Goal: Task Accomplishment & Management: Complete application form

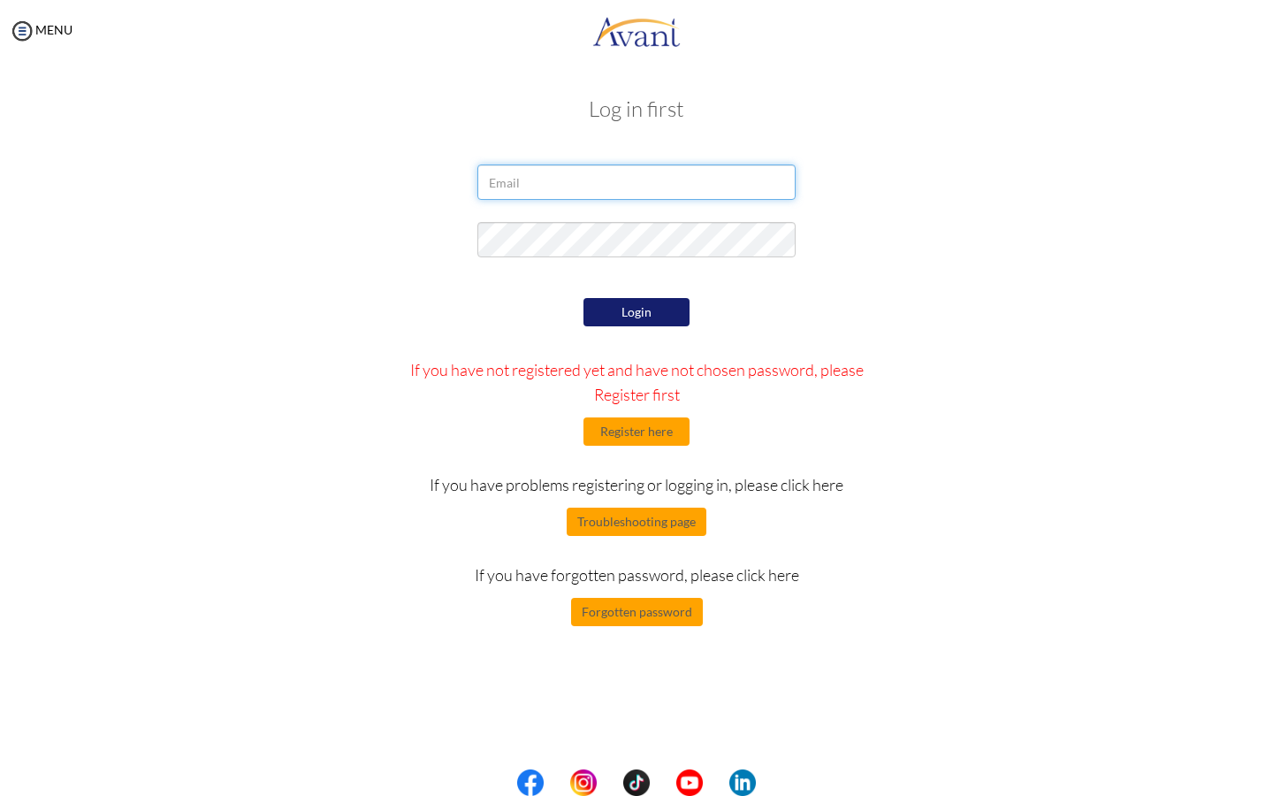
type input "[EMAIL_ADDRESS][DOMAIN_NAME]"
click at [639, 308] on button "Login" at bounding box center [637, 312] width 106 height 28
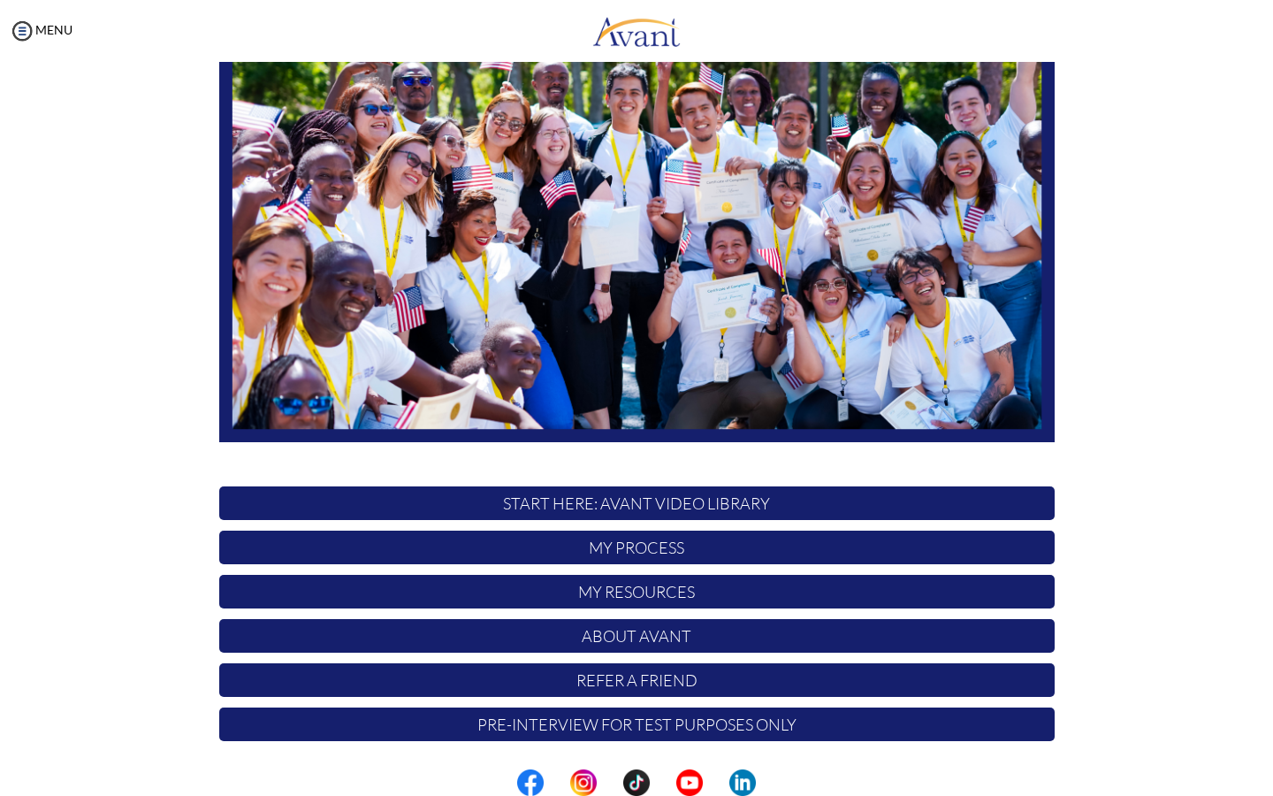
click at [627, 594] on p "My Resources" at bounding box center [636, 592] width 835 height 34
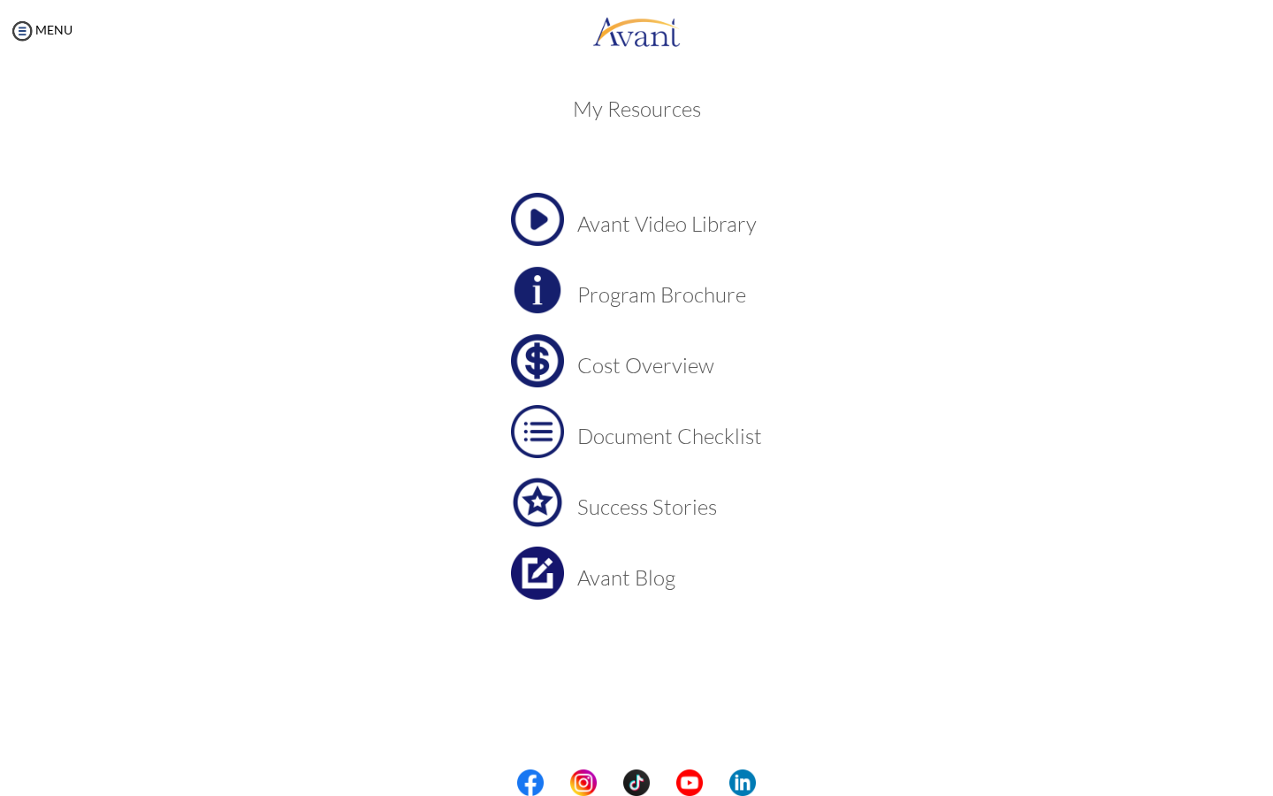
click at [624, 354] on h3 "Cost Overview" at bounding box center [669, 365] width 185 height 23
click at [599, 366] on h3 "Cost Overview" at bounding box center [669, 365] width 185 height 23
click at [25, 42] on img at bounding box center [22, 31] width 27 height 27
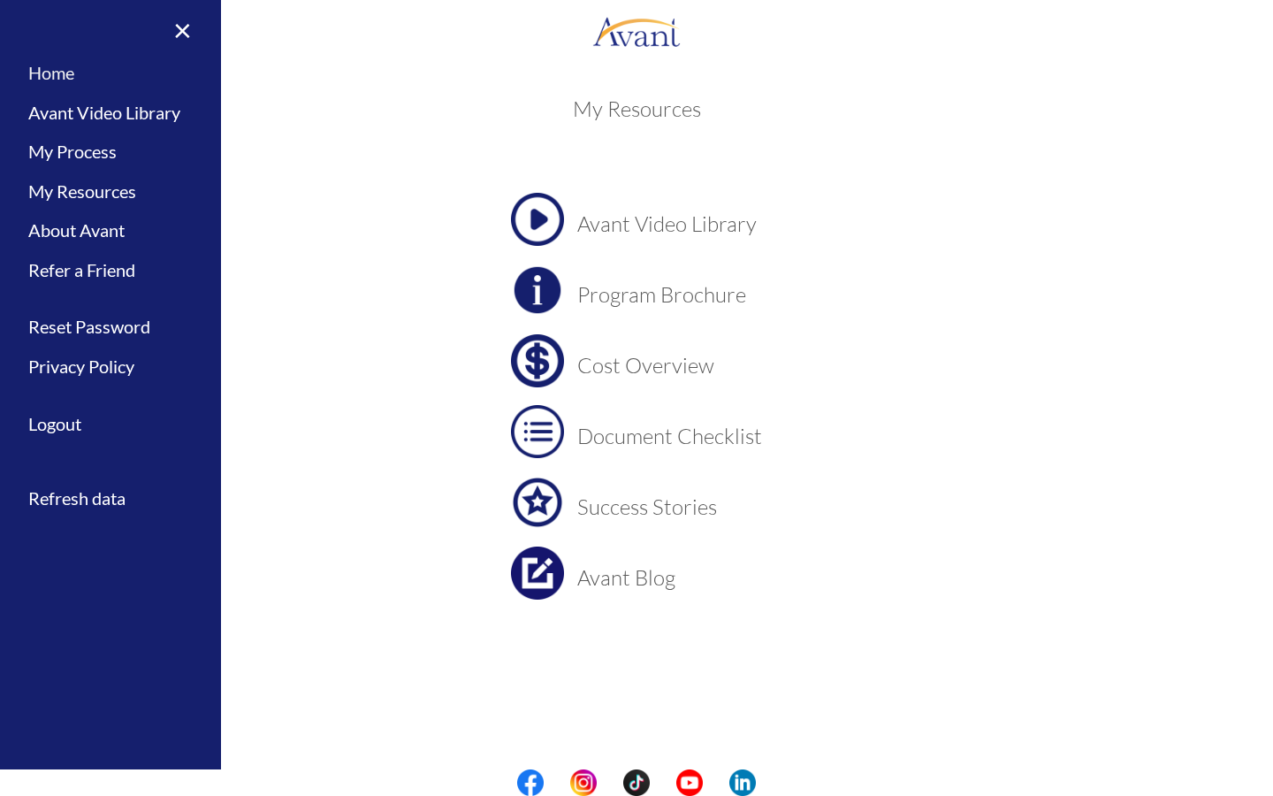
click at [42, 74] on link "Home" at bounding box center [110, 73] width 221 height 40
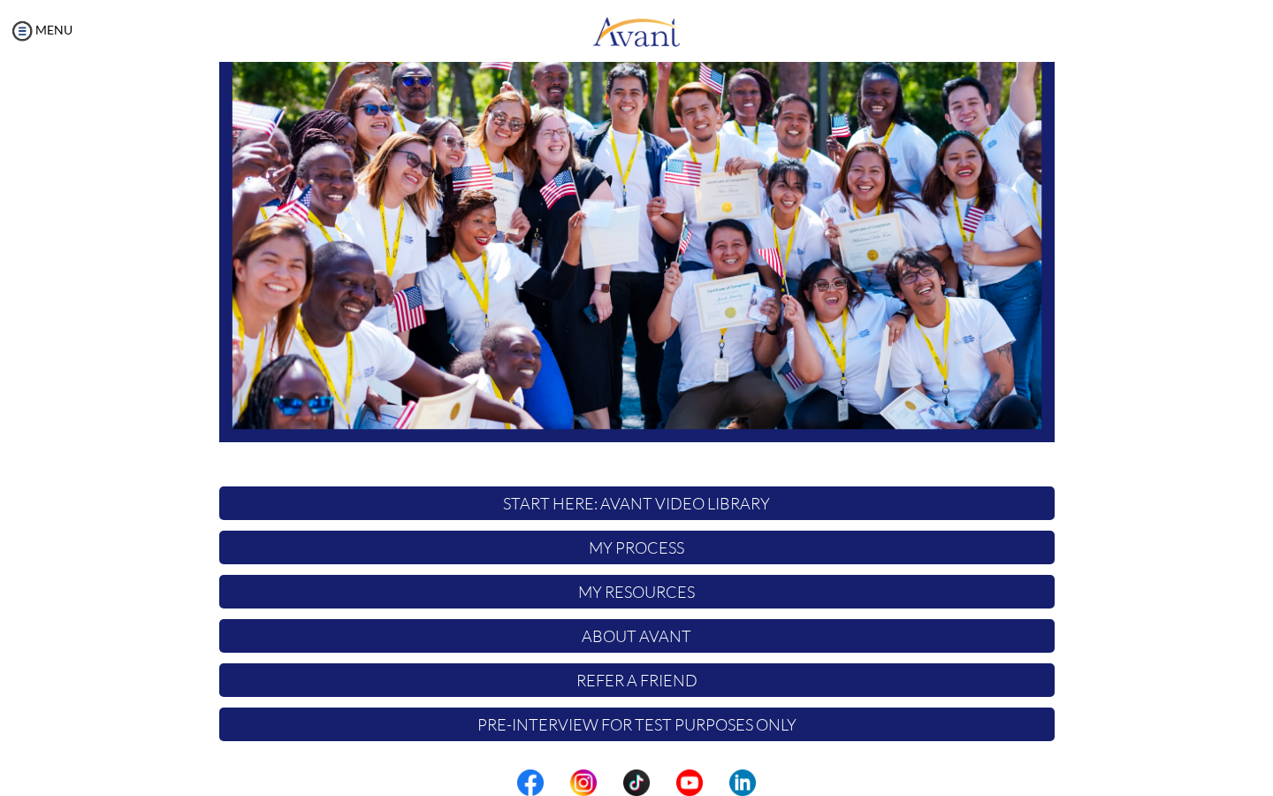
click at [723, 553] on p "My Process" at bounding box center [636, 547] width 835 height 34
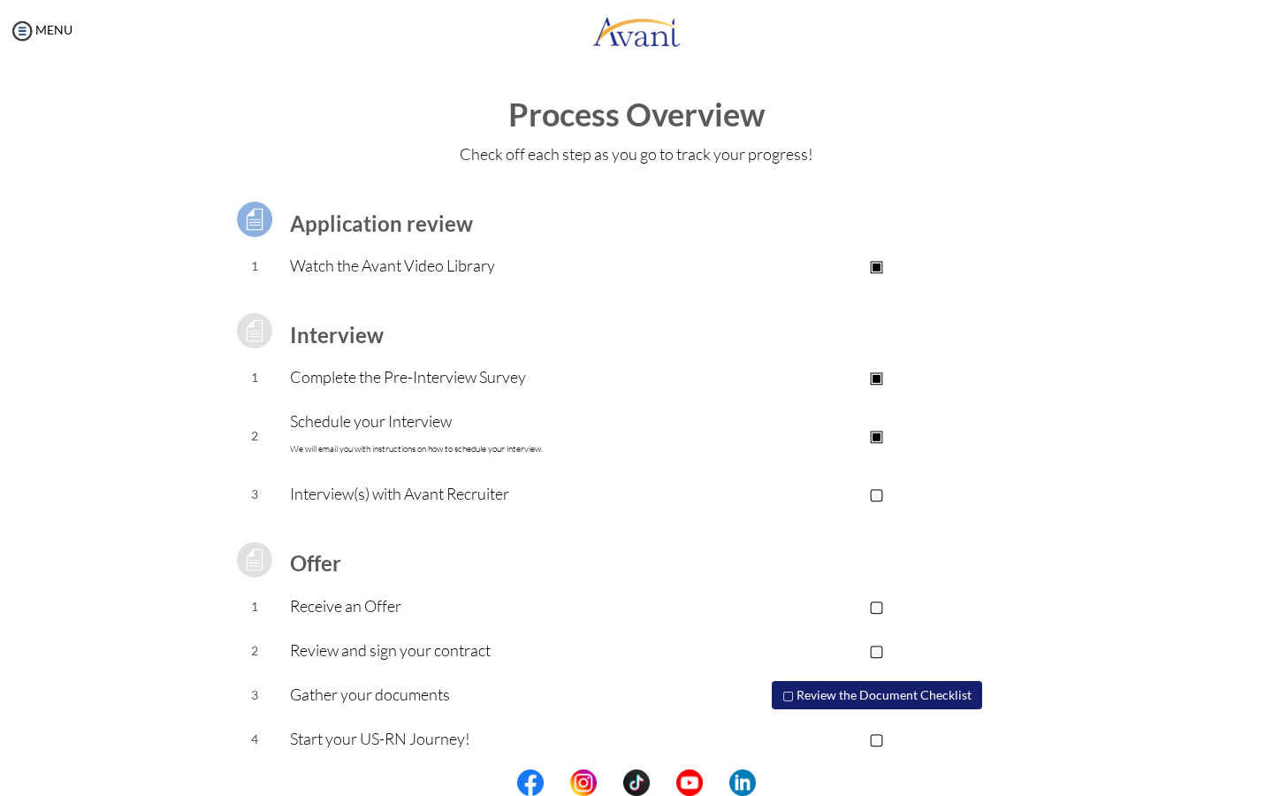
click at [876, 490] on p "▢" at bounding box center [876, 493] width 355 height 25
click at [881, 485] on p "▣" at bounding box center [876, 493] width 355 height 25
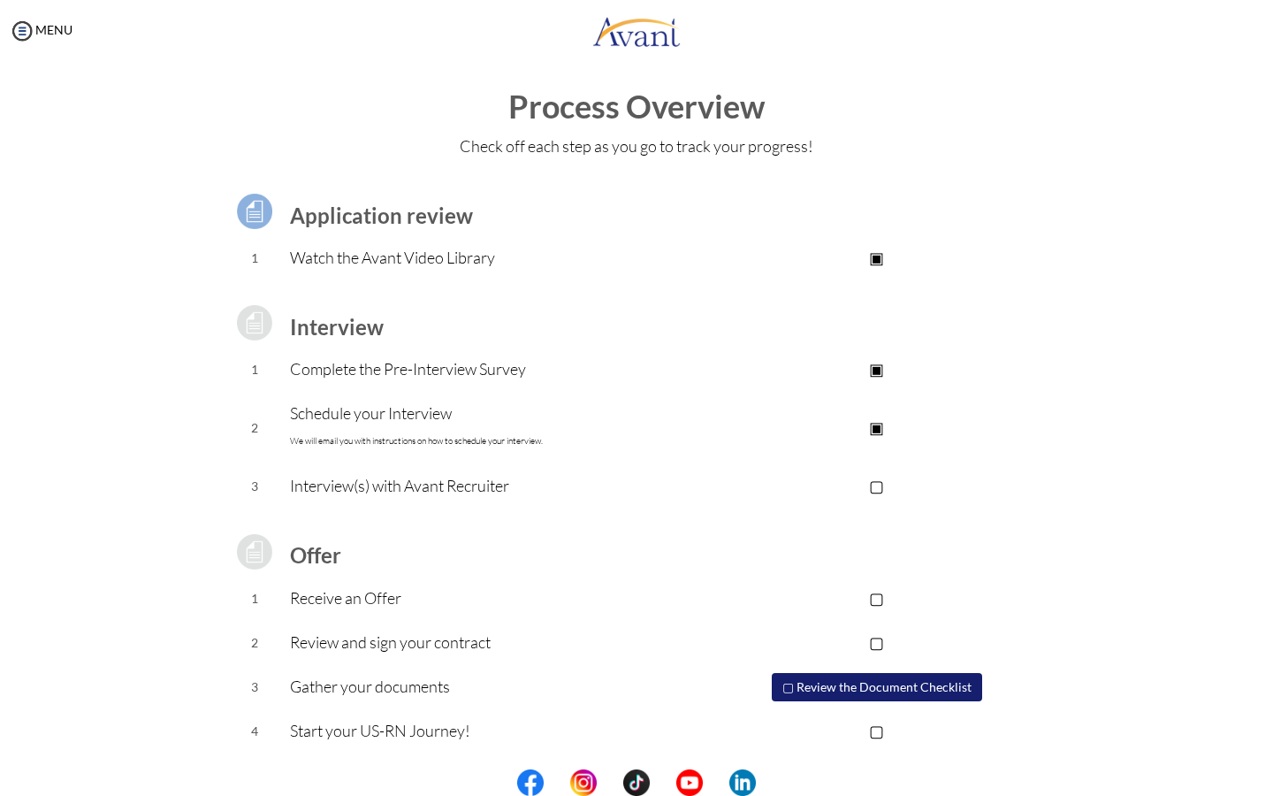
scroll to position [7, 0]
click at [697, 378] on p "Complete the Pre-Interview Survey" at bounding box center [494, 369] width 409 height 25
click at [393, 374] on p "Complete the Pre-Interview Survey" at bounding box center [494, 369] width 409 height 25
click at [886, 430] on p "▣" at bounding box center [876, 428] width 355 height 25
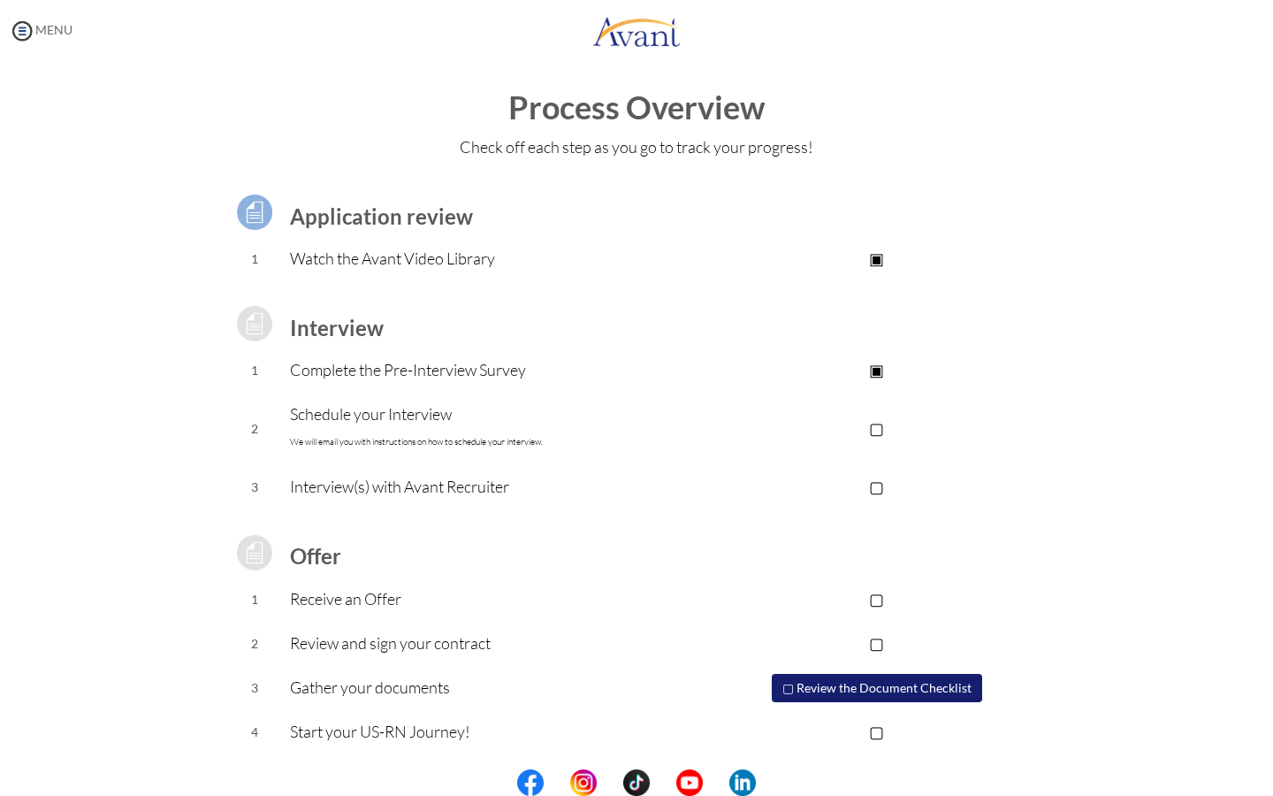
click at [19, 29] on img at bounding box center [22, 31] width 27 height 27
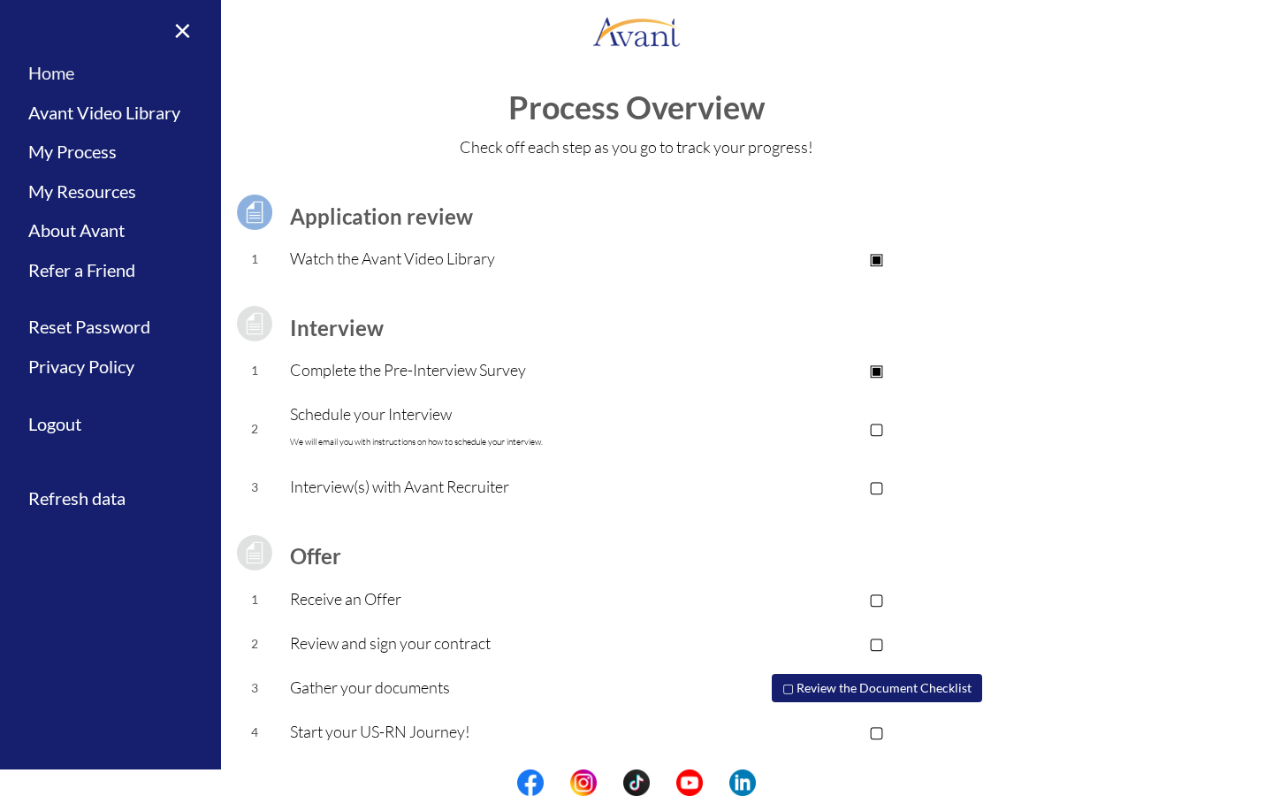
click at [45, 72] on link "Home" at bounding box center [110, 73] width 221 height 40
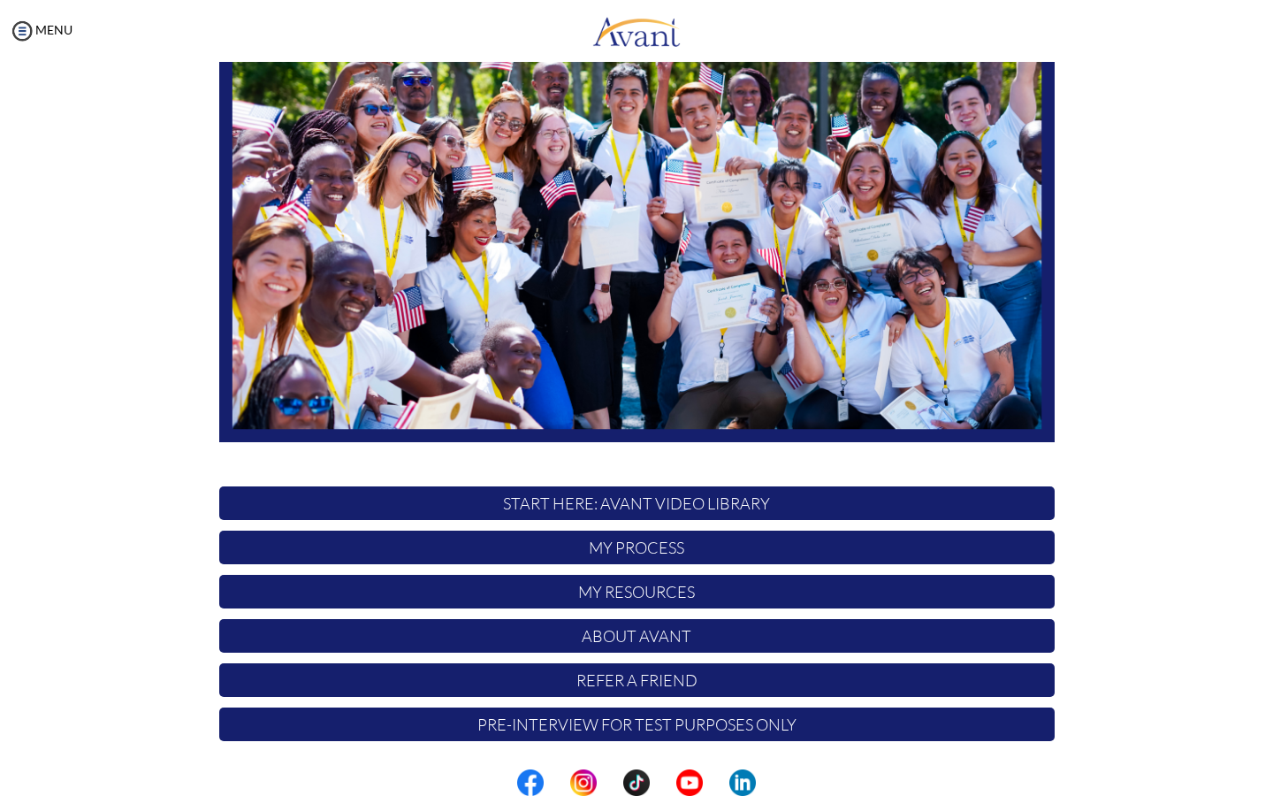
click at [466, 721] on p "Pre-Interview for test purposes only" at bounding box center [636, 724] width 835 height 34
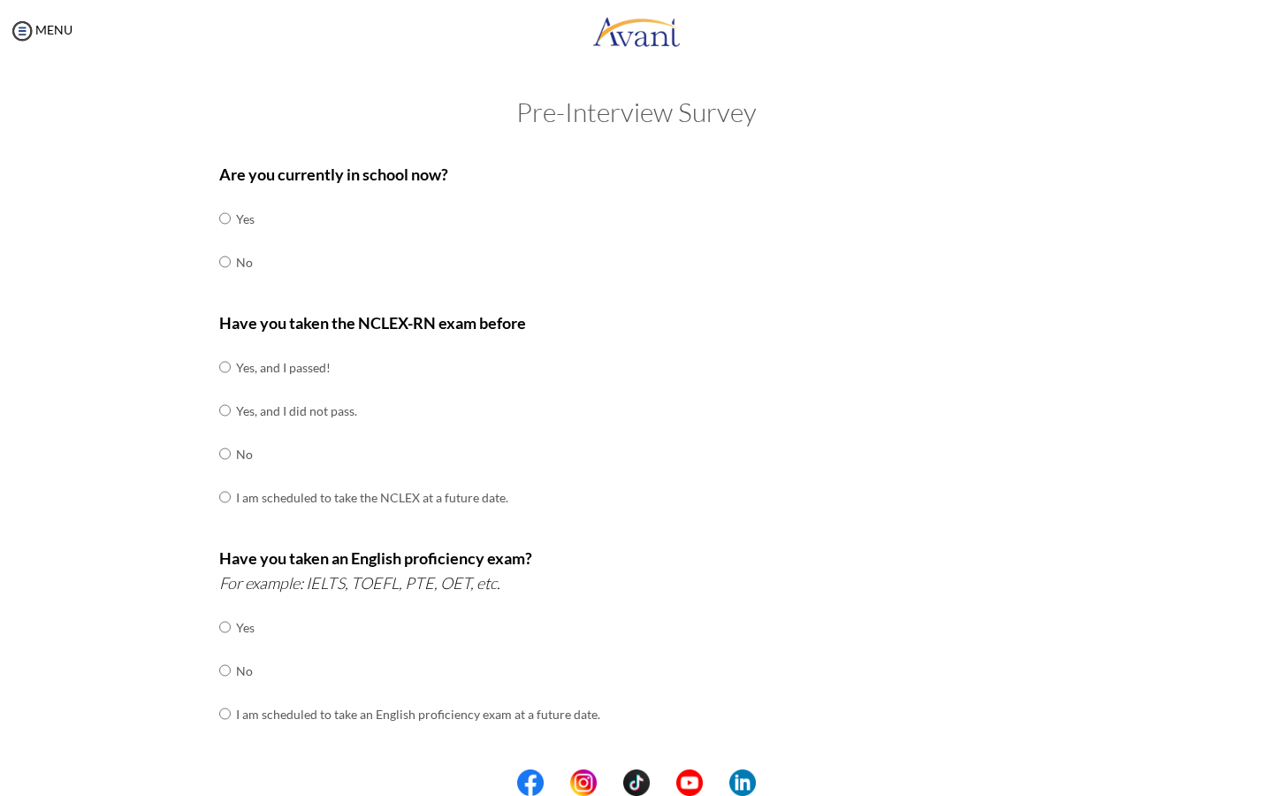
click at [219, 260] on input "radio" at bounding box center [224, 261] width 11 height 35
radio input "true"
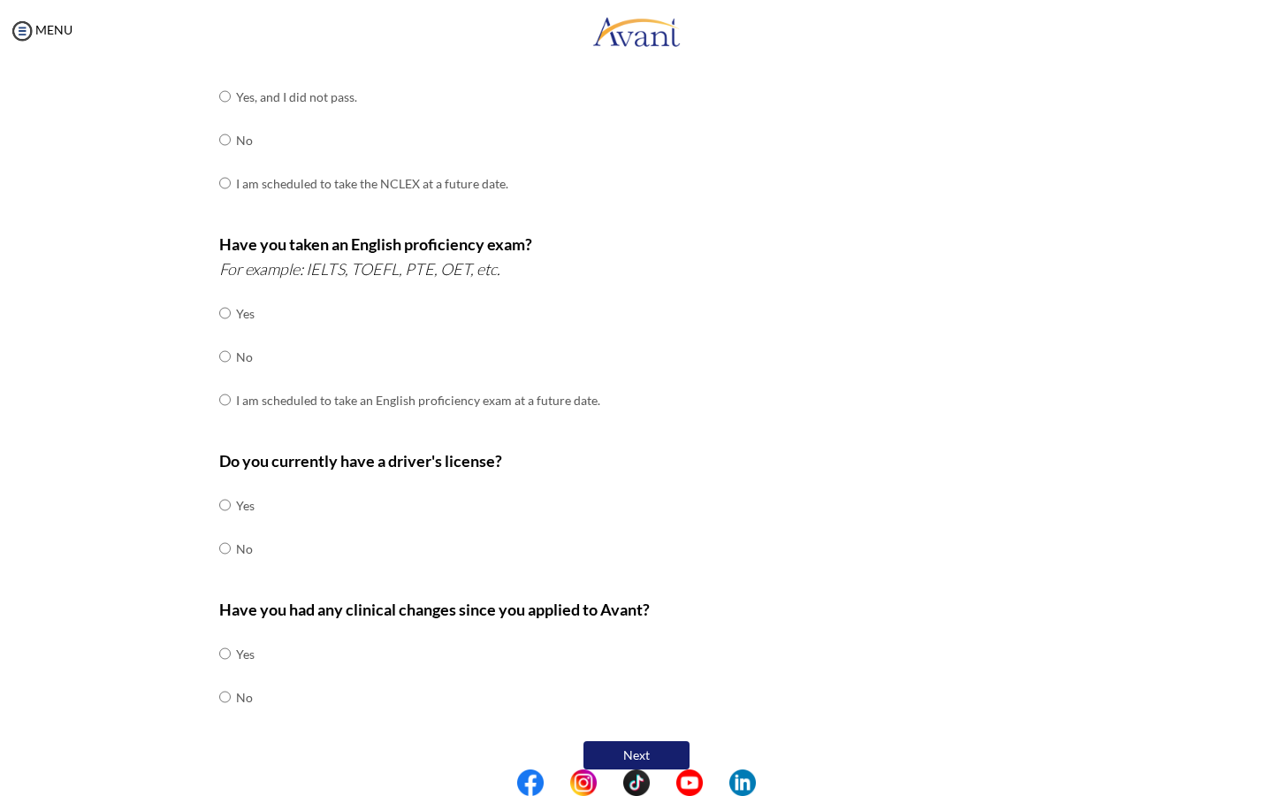
scroll to position [313, 0]
click at [224, 300] on input "radio" at bounding box center [224, 313] width 11 height 35
radio input "true"
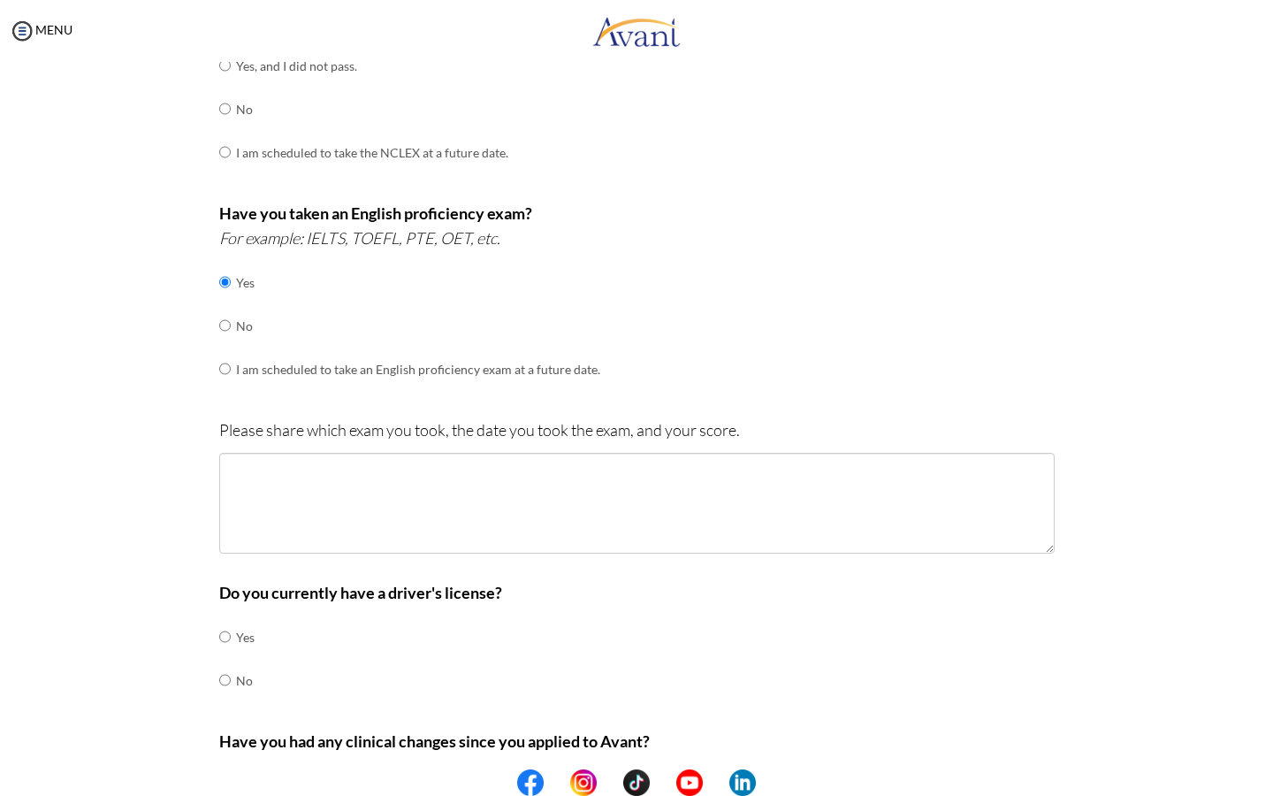
scroll to position [352, 0]
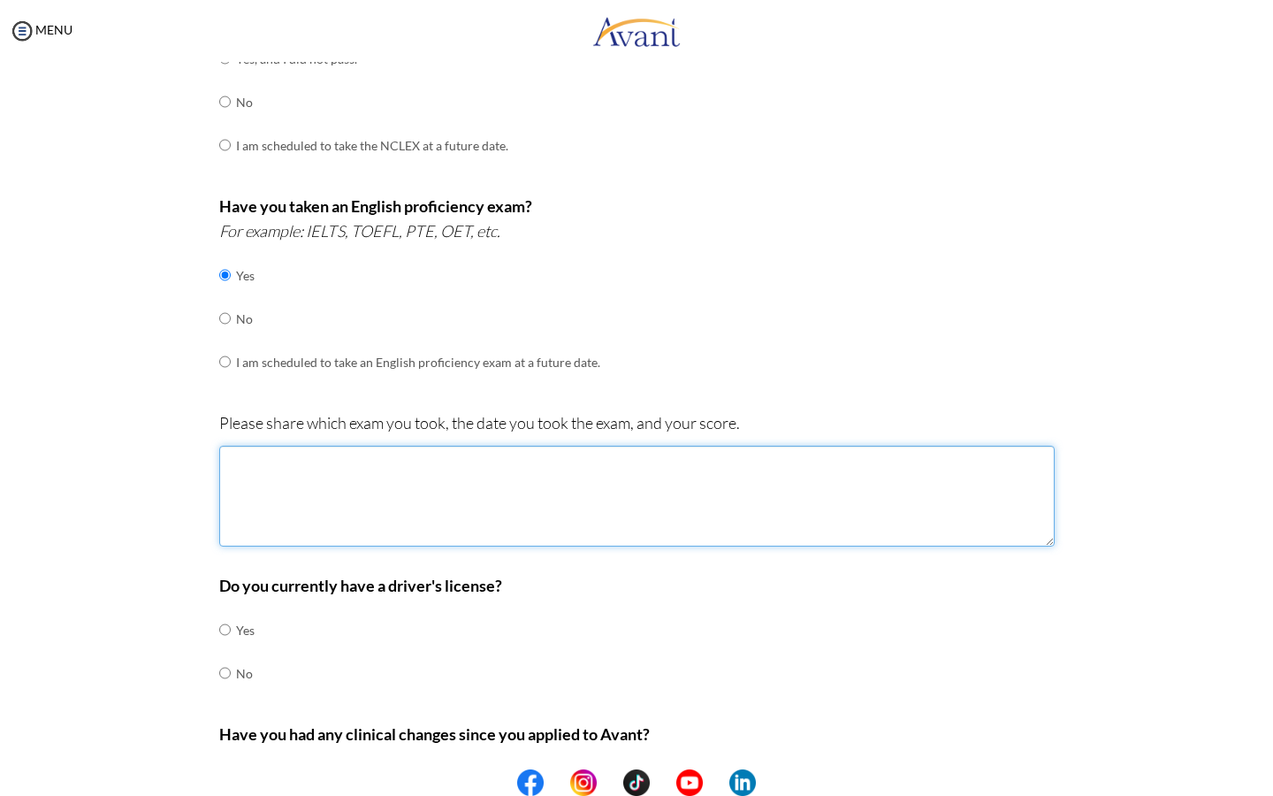
click at [296, 474] on textarea at bounding box center [636, 496] width 835 height 101
click at [260, 446] on textarea "IELTS September 28, 2024 and scored 7." at bounding box center [636, 496] width 835 height 101
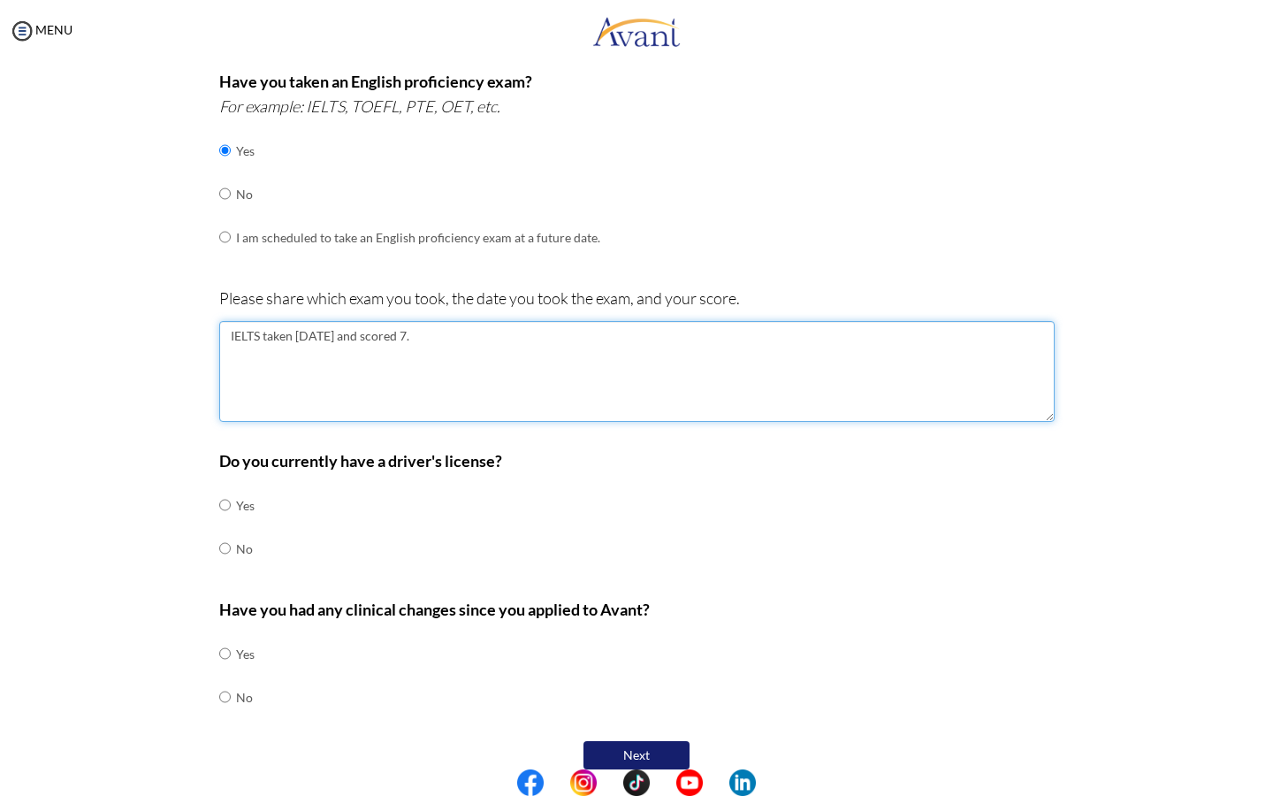
scroll to position [476, 0]
type textarea "IELTS taken September 28, 2024 and scored 7."
click at [227, 488] on input "radio" at bounding box center [224, 505] width 11 height 35
radio input "true"
click at [221, 680] on input "radio" at bounding box center [224, 697] width 11 height 35
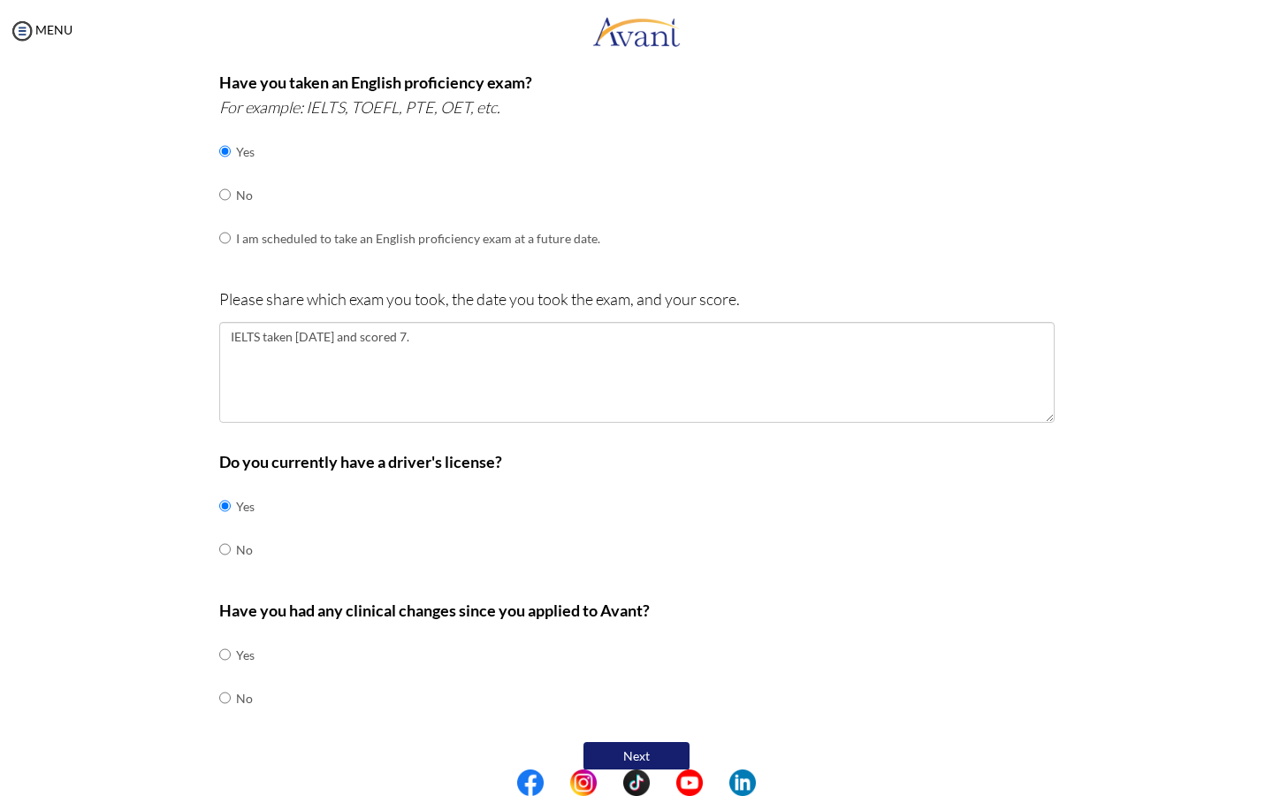
radio input "true"
click at [612, 742] on button "Next" at bounding box center [637, 756] width 106 height 28
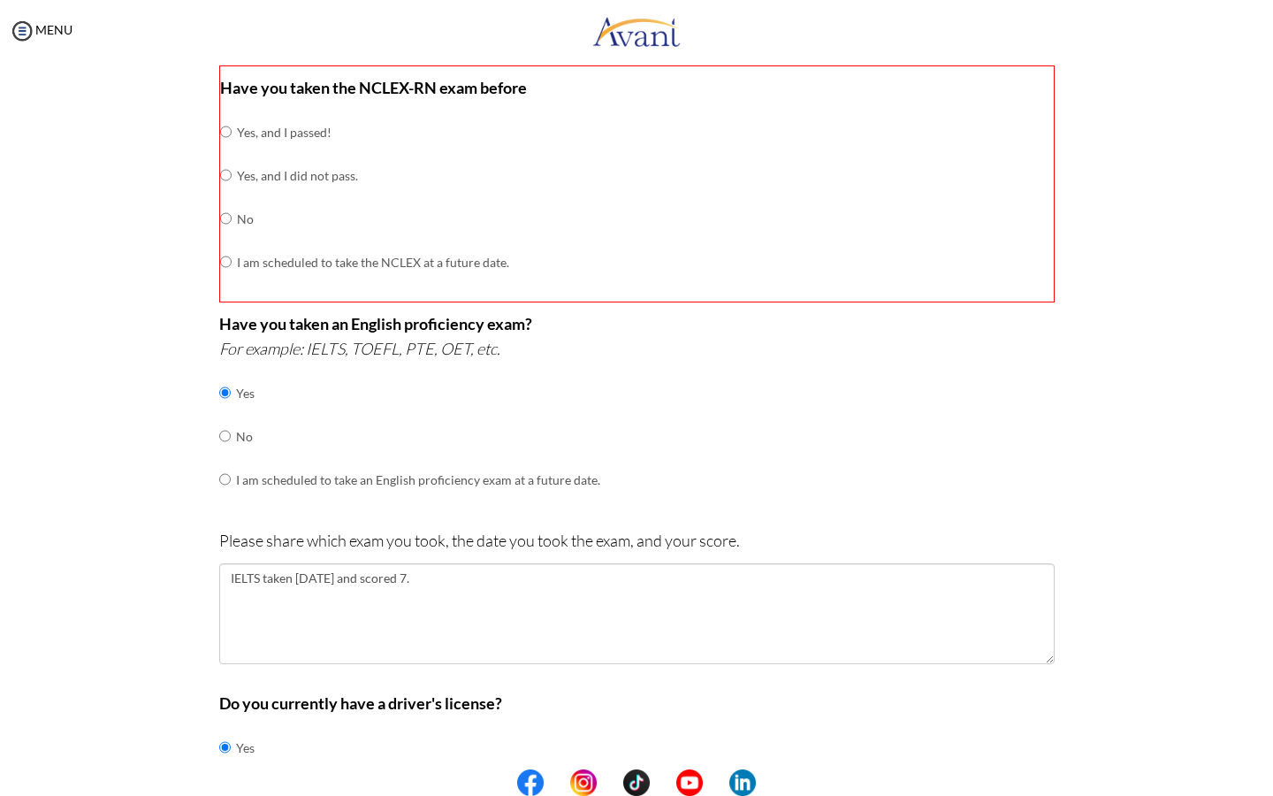
click at [225, 126] on input "radio" at bounding box center [225, 131] width 11 height 35
radio input "true"
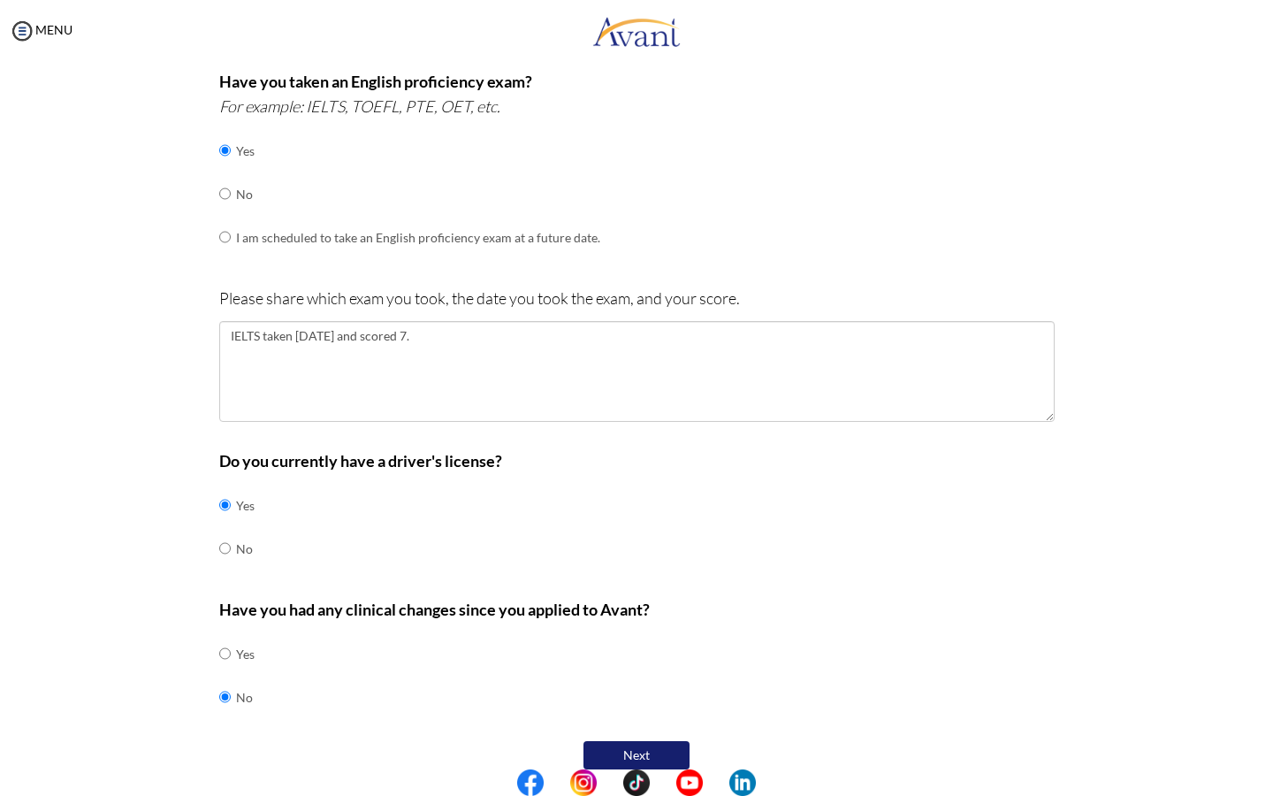
scroll to position [477, 0]
click at [636, 742] on button "Next" at bounding box center [637, 756] width 106 height 28
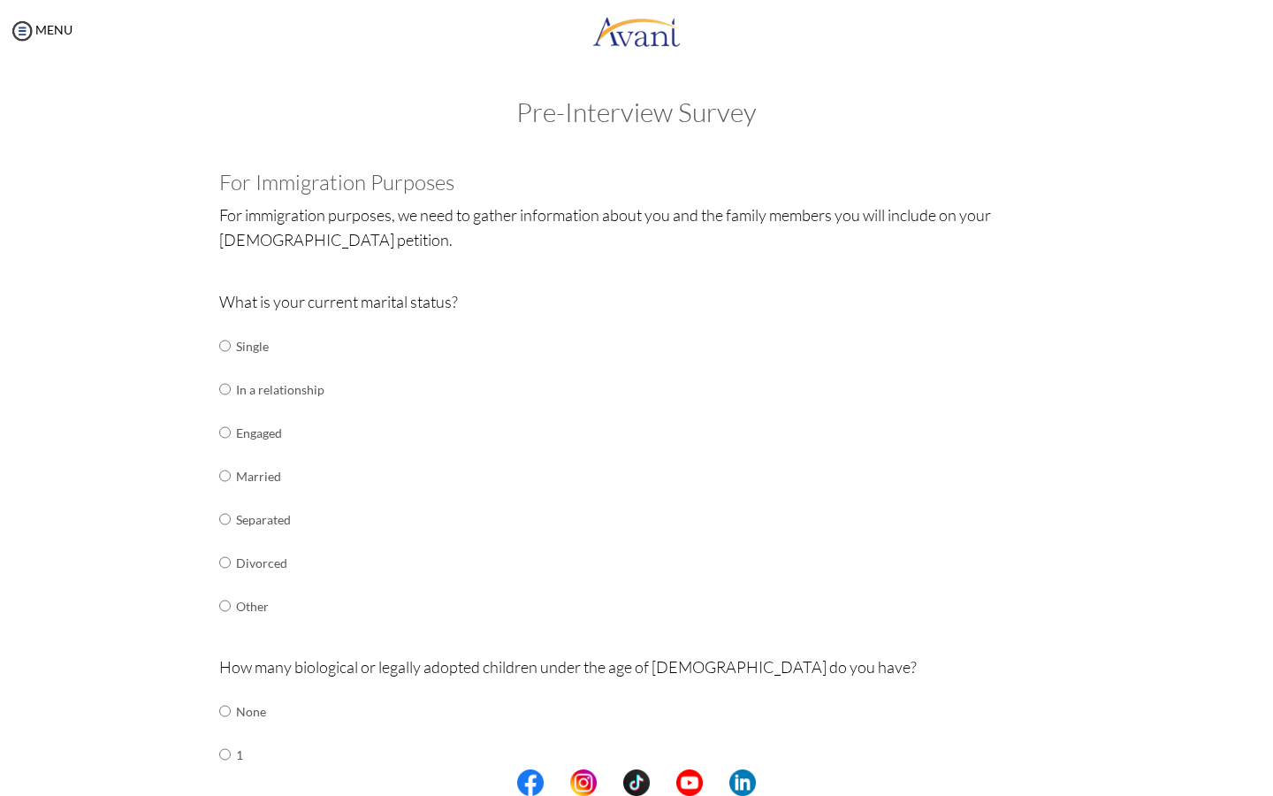
click at [228, 347] on input "radio" at bounding box center [224, 345] width 11 height 35
radio input "true"
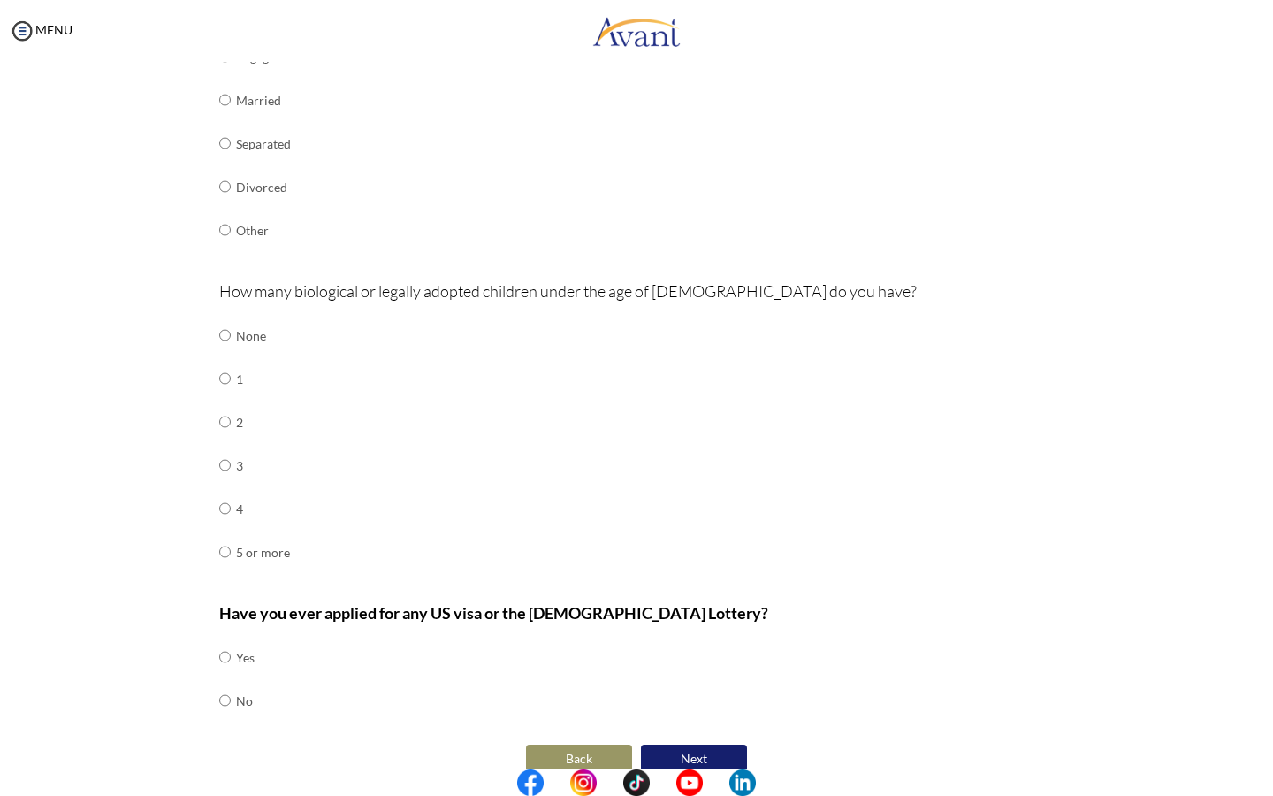
scroll to position [375, 0]
click at [227, 326] on input "radio" at bounding box center [224, 335] width 11 height 35
radio input "true"
click at [219, 640] on input "radio" at bounding box center [224, 657] width 11 height 35
radio input "true"
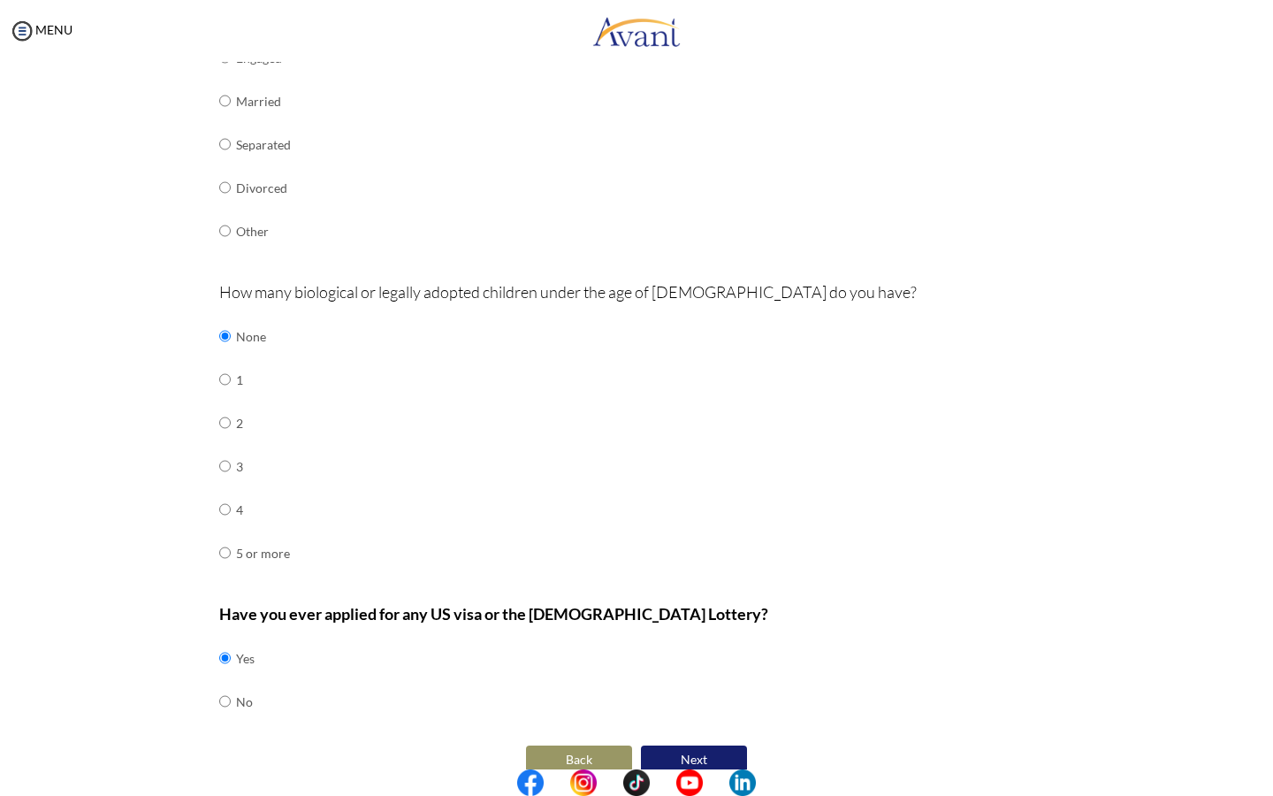
click at [684, 745] on button "Next" at bounding box center [694, 759] width 106 height 28
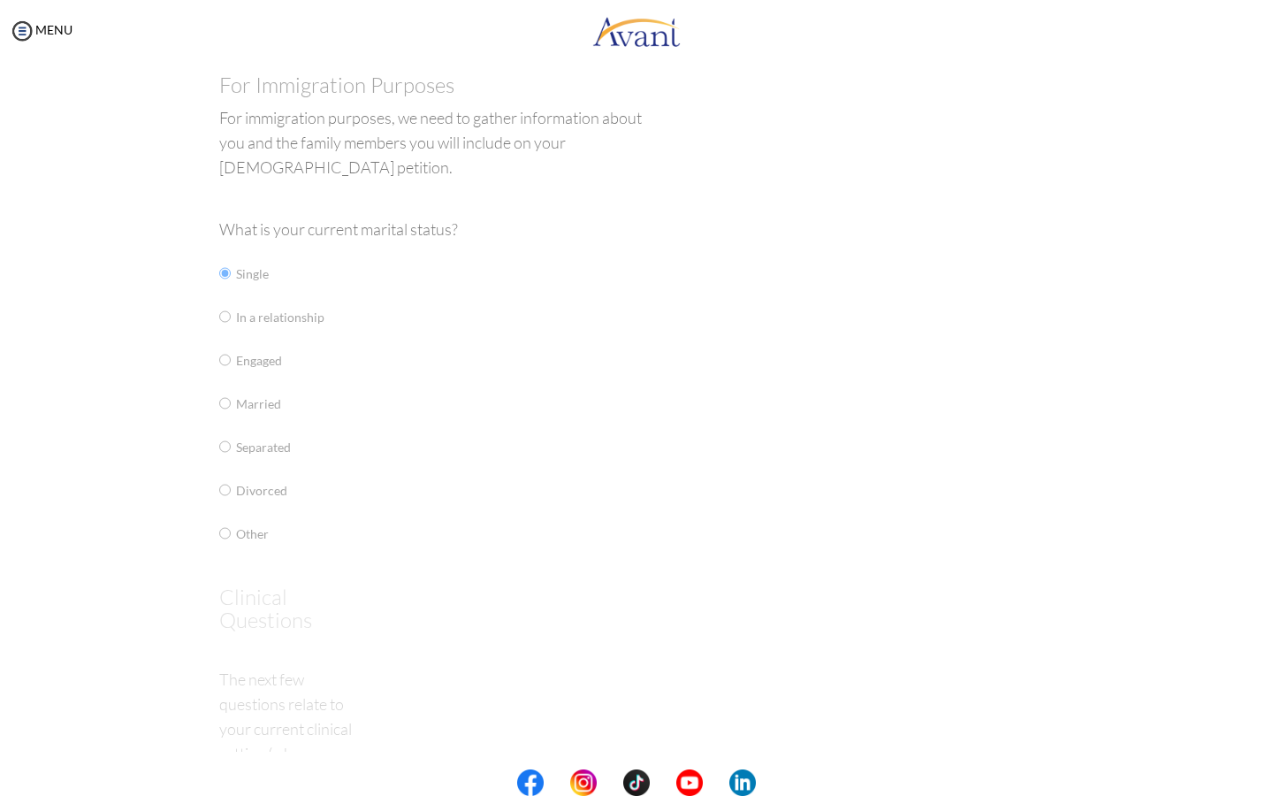
scroll to position [0, 0]
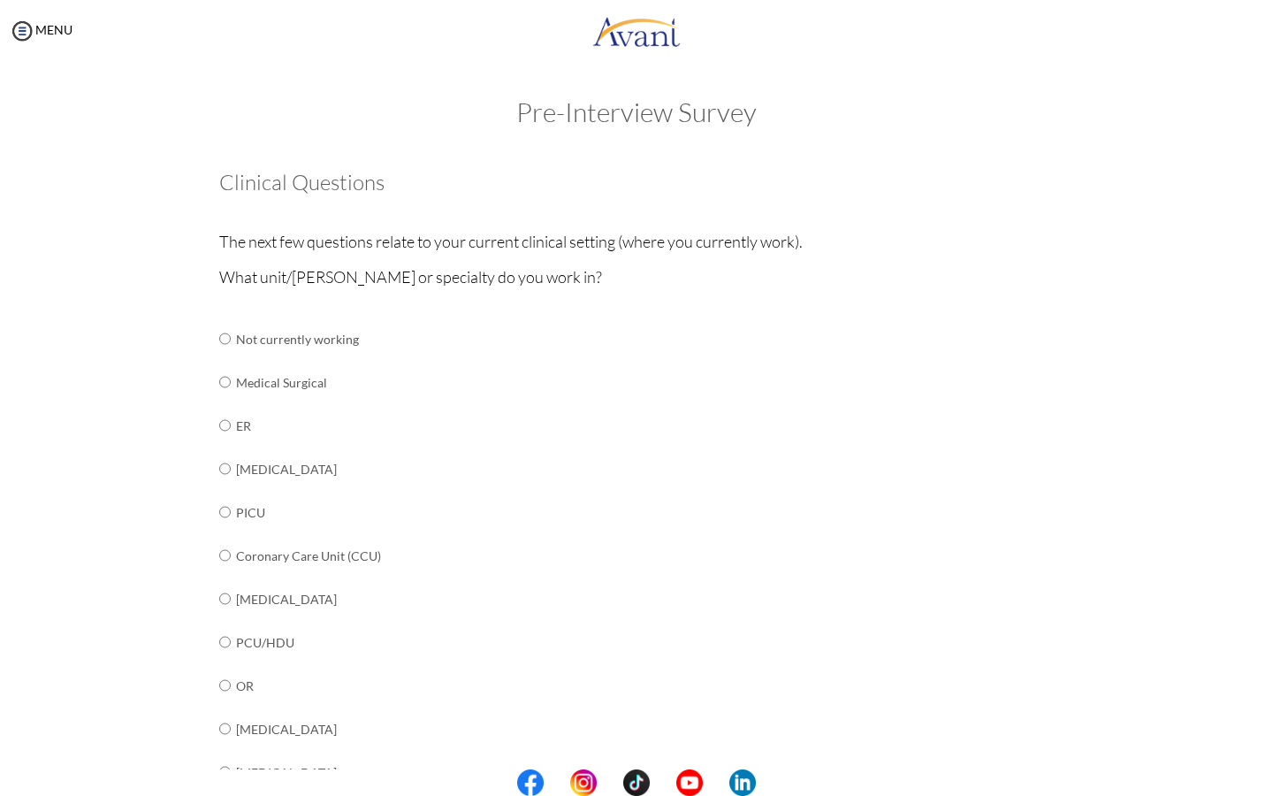
click at [223, 341] on input "radio" at bounding box center [224, 338] width 11 height 35
radio input "true"
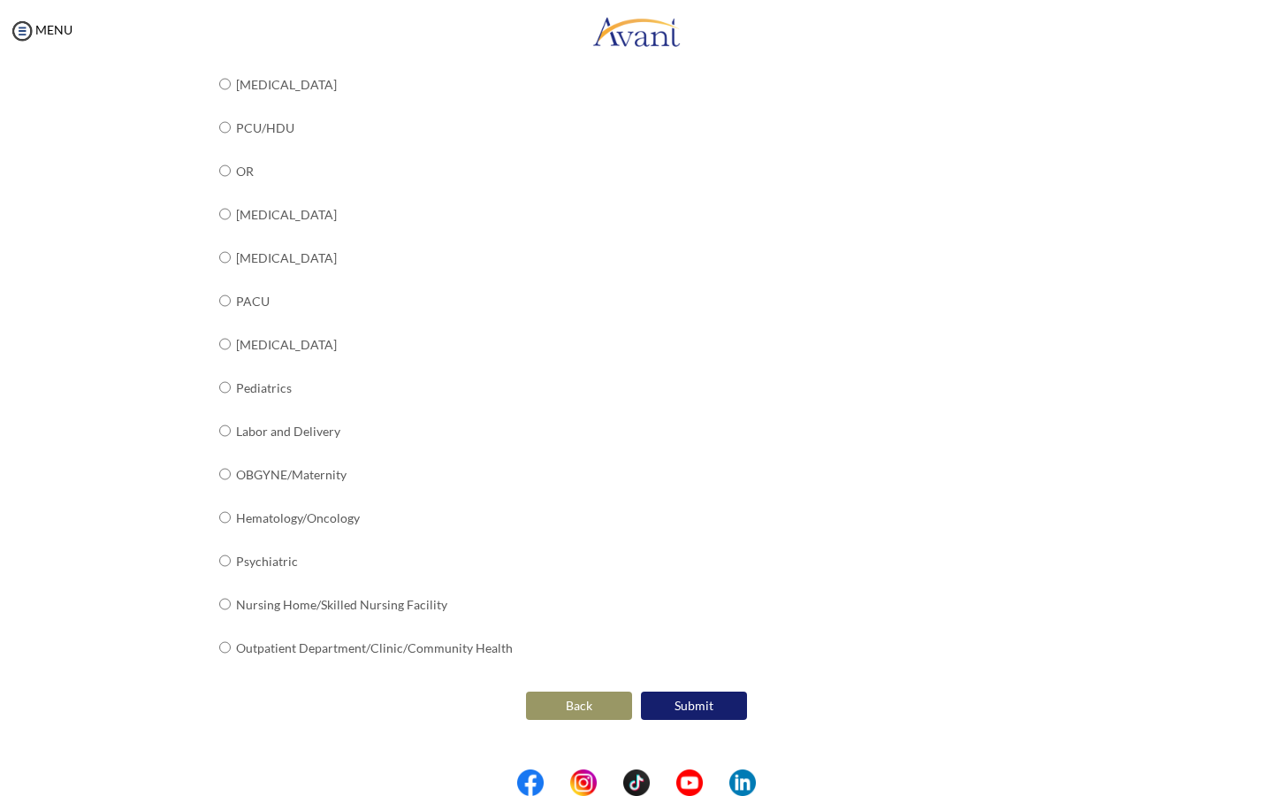
scroll to position [514, 0]
click at [711, 692] on button "Submit" at bounding box center [694, 706] width 106 height 28
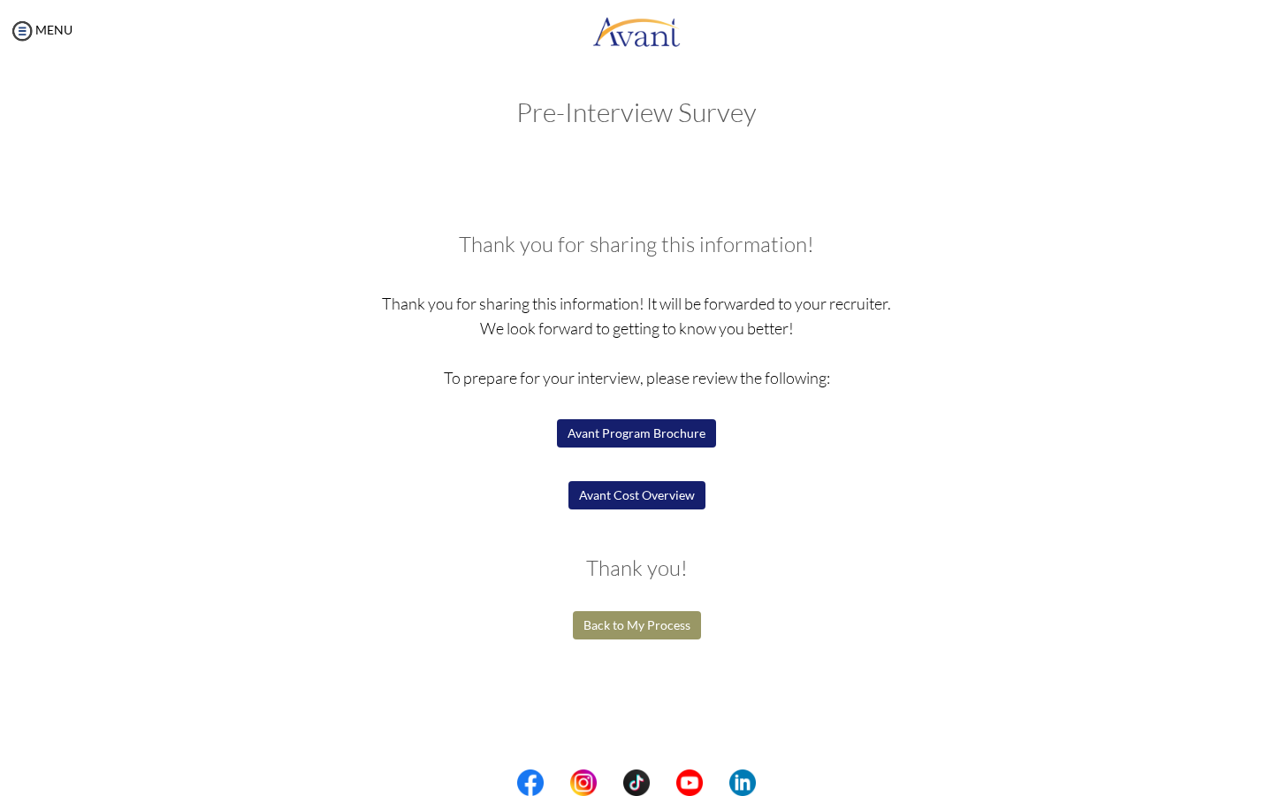
click at [677, 619] on button "Back to My Process" at bounding box center [637, 625] width 128 height 28
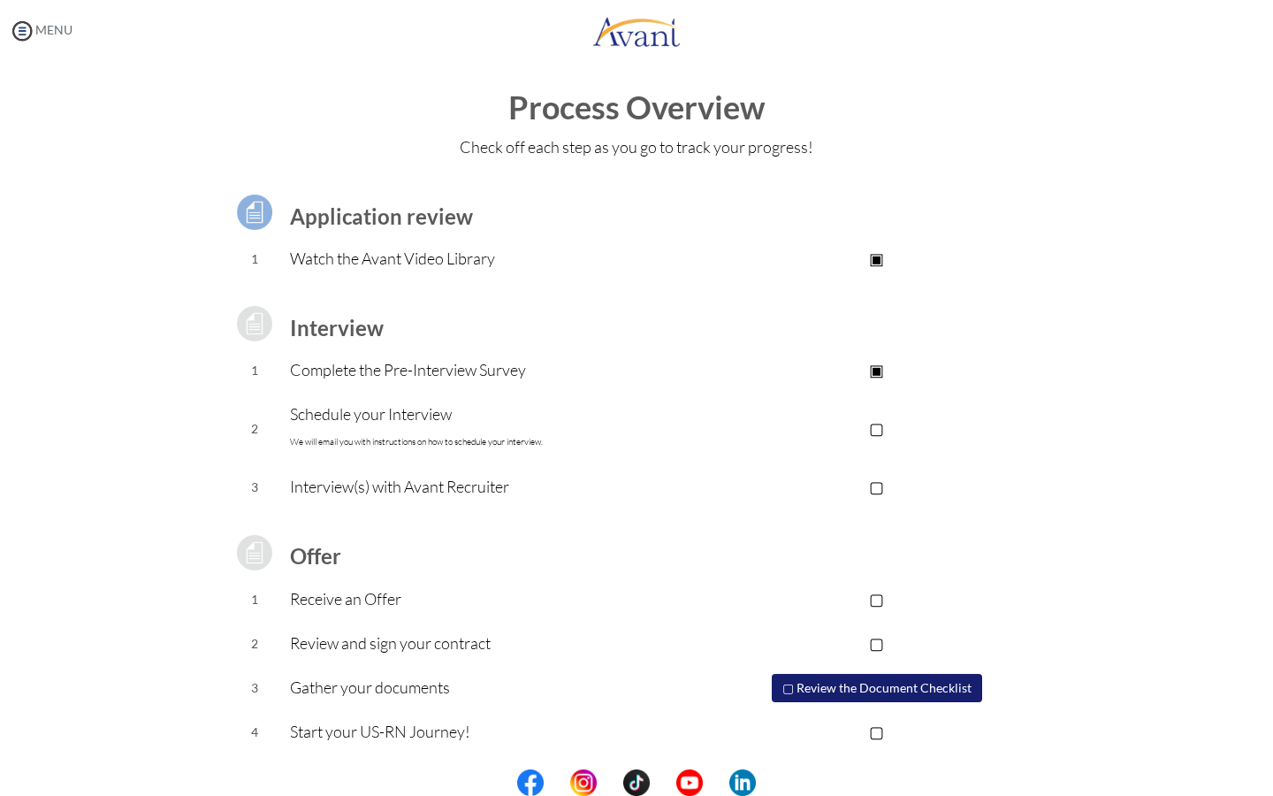
click at [21, 28] on img at bounding box center [22, 31] width 27 height 27
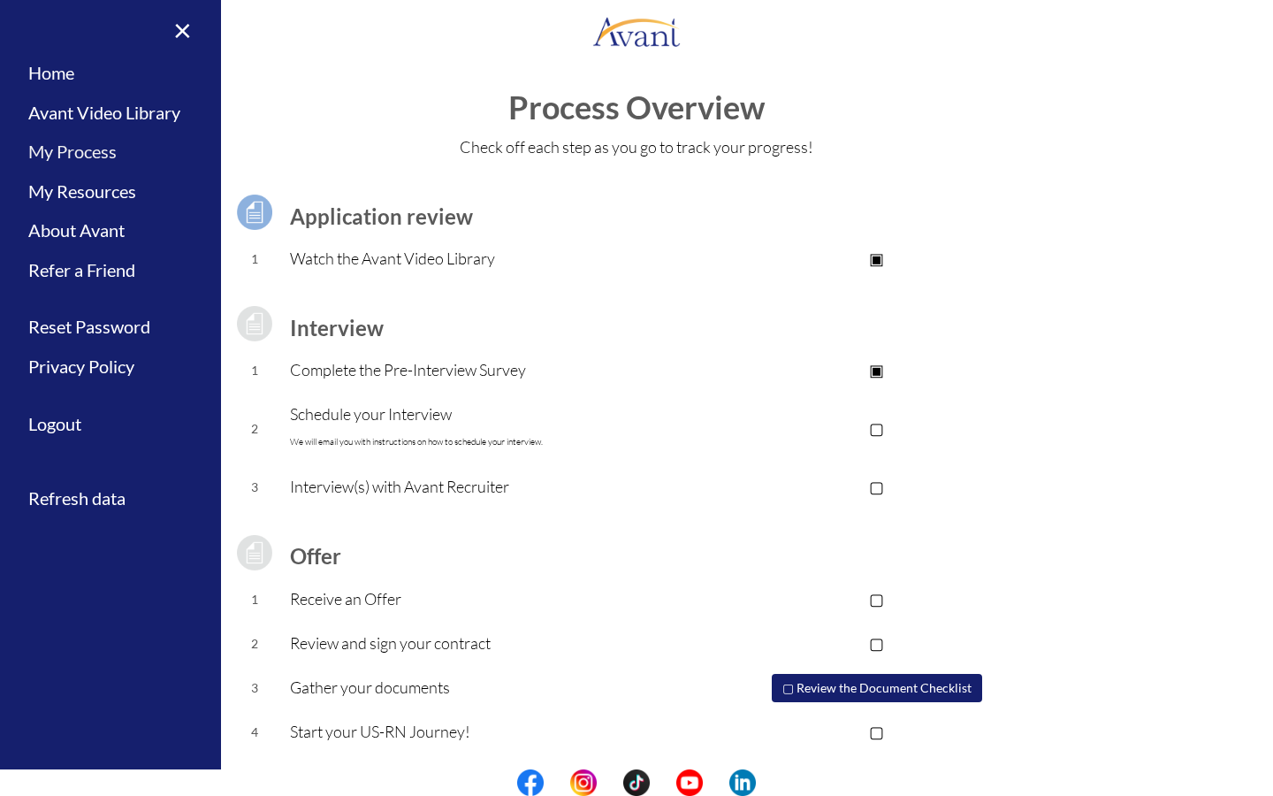
click at [50, 149] on link "My Process" at bounding box center [110, 152] width 221 height 40
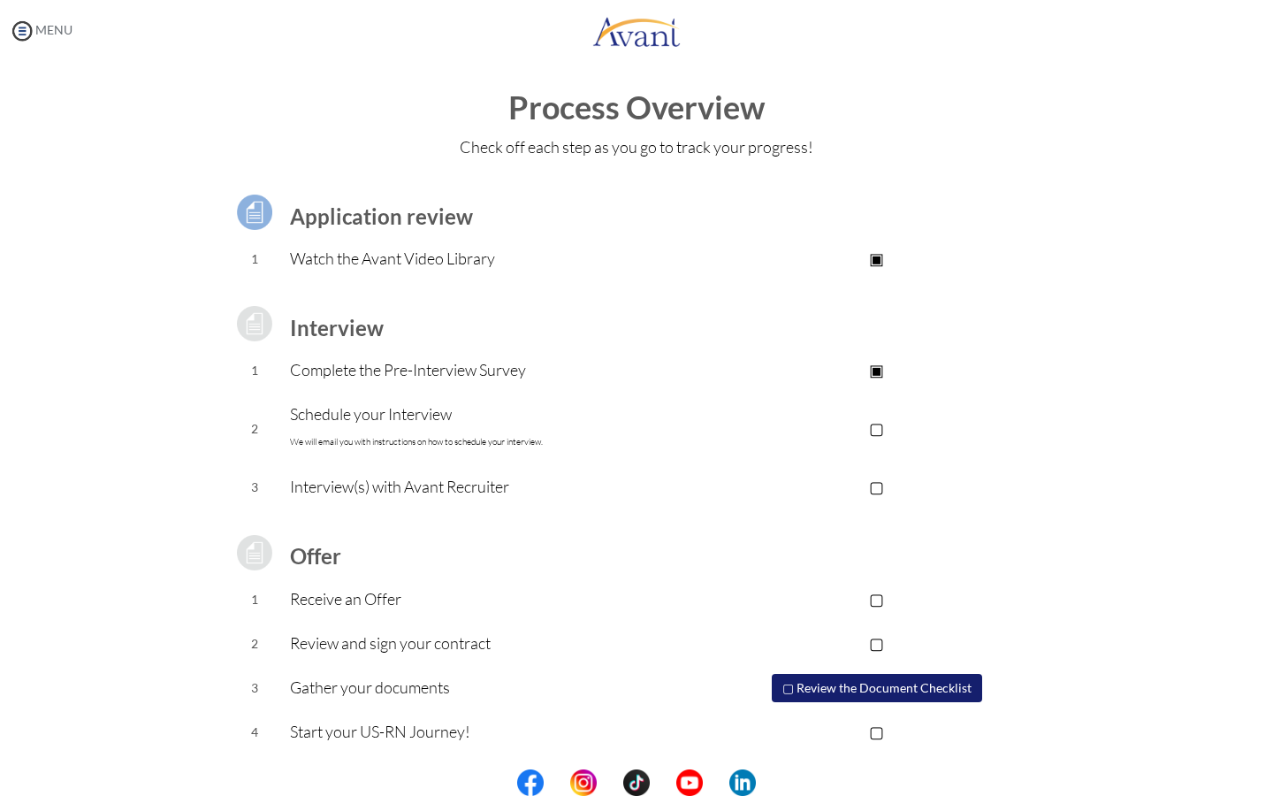
click at [26, 27] on img at bounding box center [22, 31] width 27 height 27
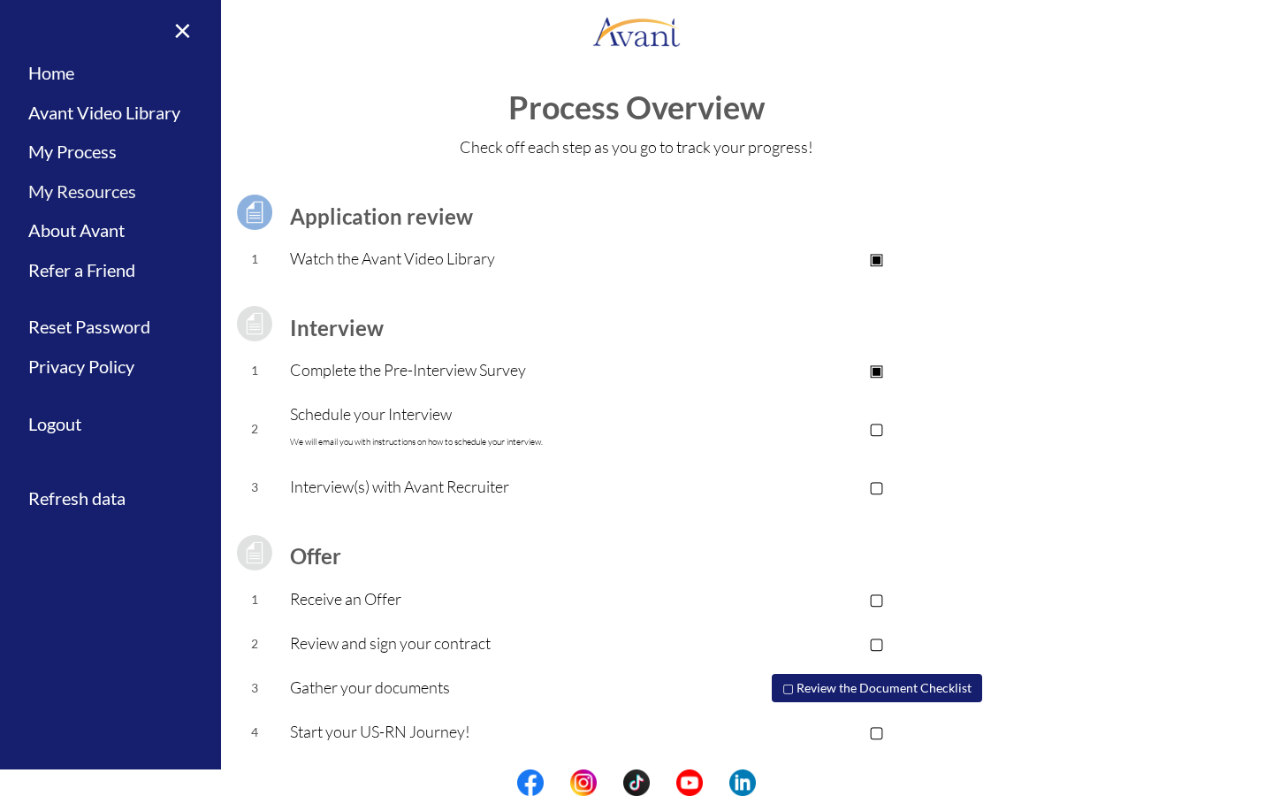
click at [88, 195] on link "My Resources" at bounding box center [110, 192] width 221 height 40
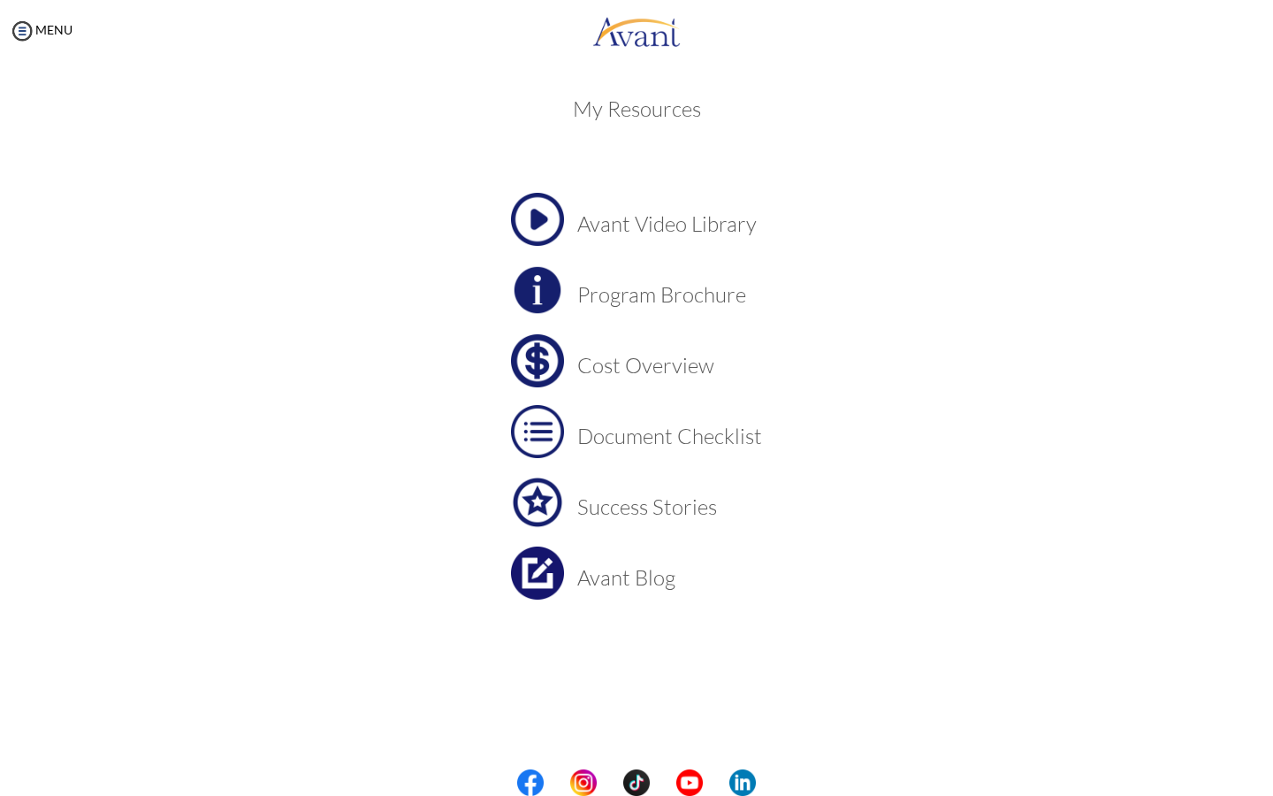
click at [550, 499] on img at bounding box center [537, 502] width 53 height 53
